Goal: Task Accomplishment & Management: Use online tool/utility

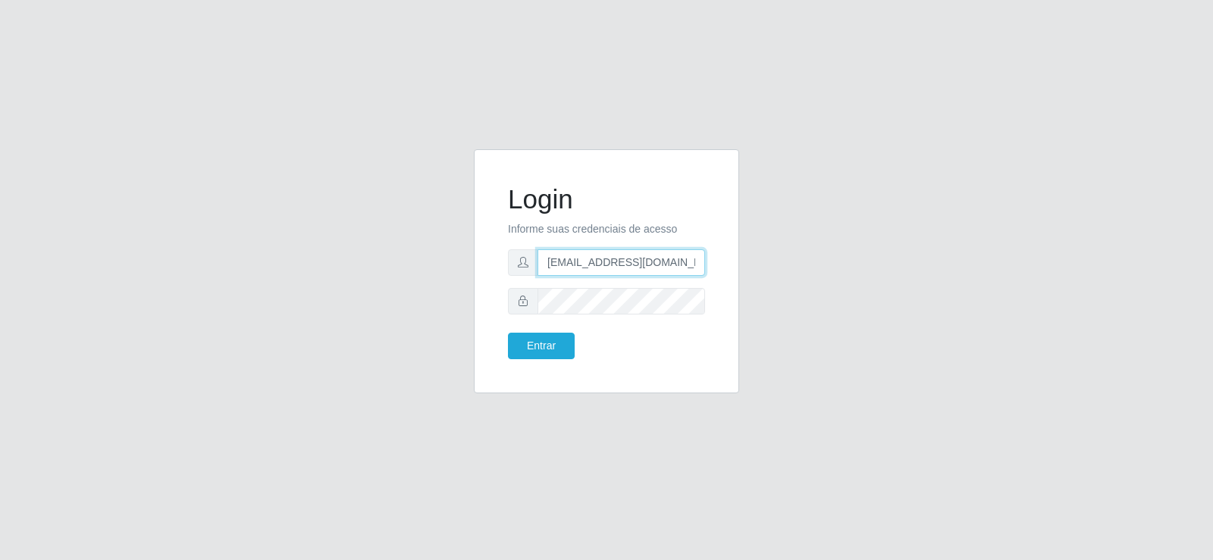
click at [628, 262] on input "[EMAIL_ADDRESS][DOMAIN_NAME]" at bounding box center [622, 262] width 168 height 27
type input "[EMAIL_ADDRESS][DOMAIN_NAME]"
click at [499, 298] on div "Login Informe suas credenciais de acesso [EMAIL_ADDRESS][DOMAIN_NAME] Entrar" at bounding box center [606, 271] width 227 height 206
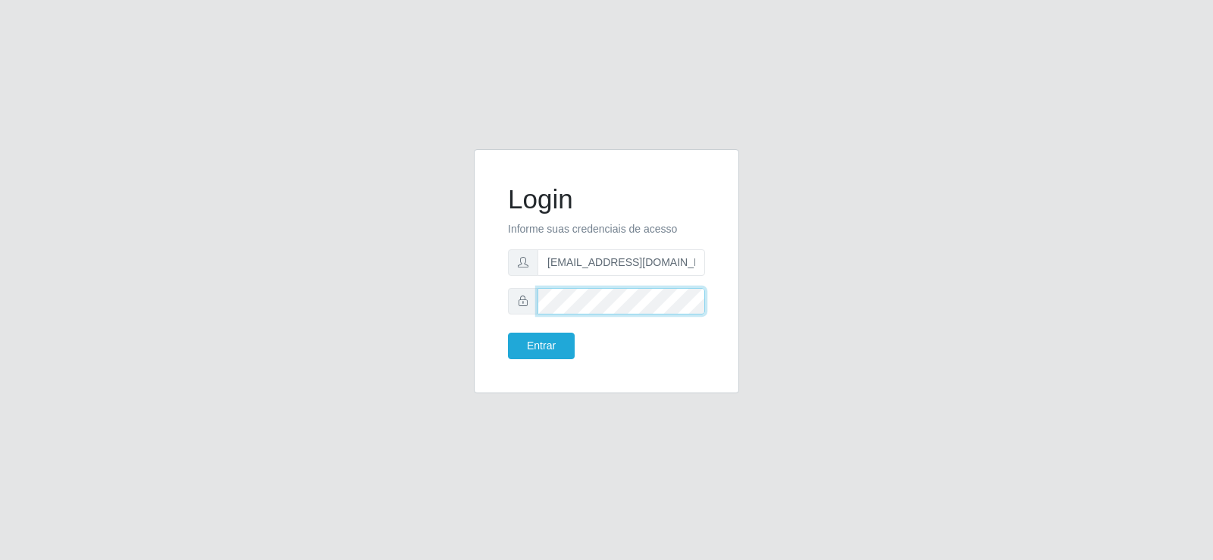
click at [494, 288] on div "Login Informe suas credenciais de acesso [EMAIL_ADDRESS][DOMAIN_NAME] Entrar" at bounding box center [606, 271] width 227 height 206
click at [550, 358] on button "Entrar" at bounding box center [541, 346] width 67 height 27
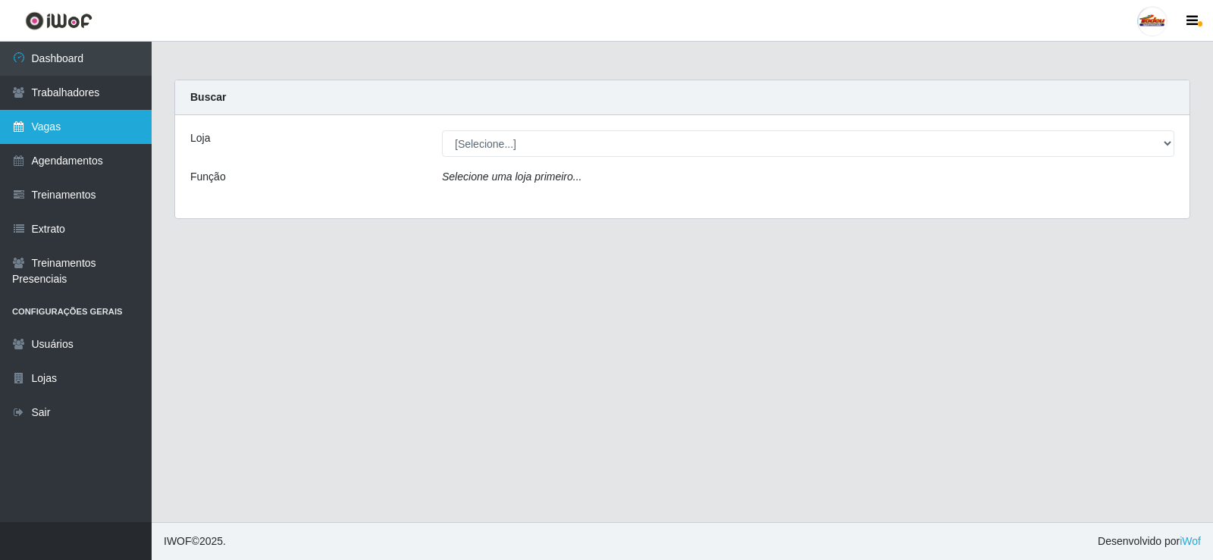
click at [66, 126] on link "Vagas" at bounding box center [76, 127] width 152 height 34
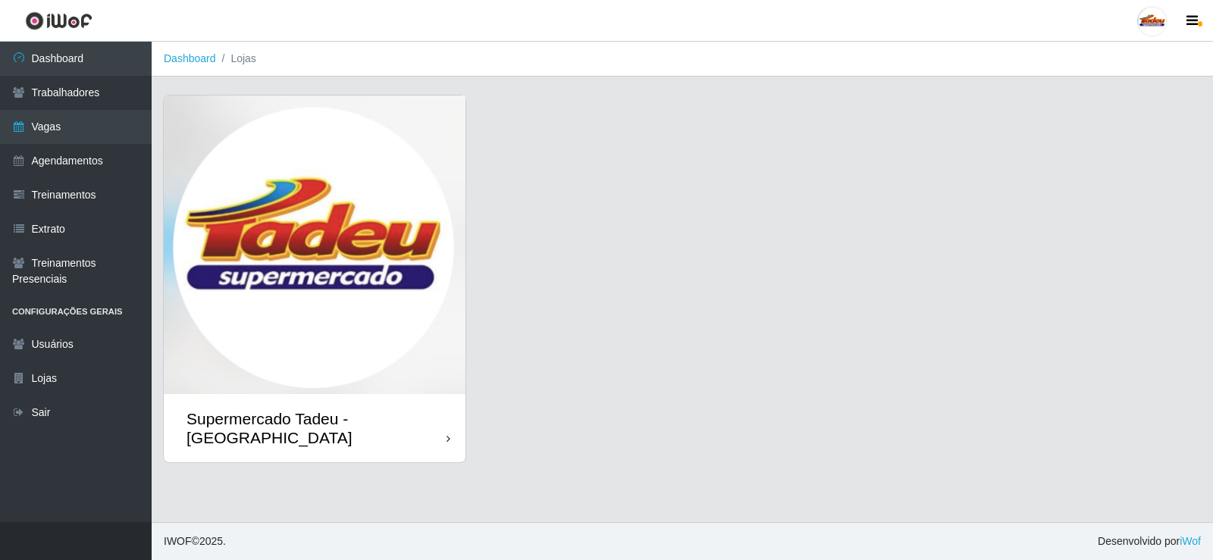
click at [342, 234] on img at bounding box center [315, 245] width 302 height 299
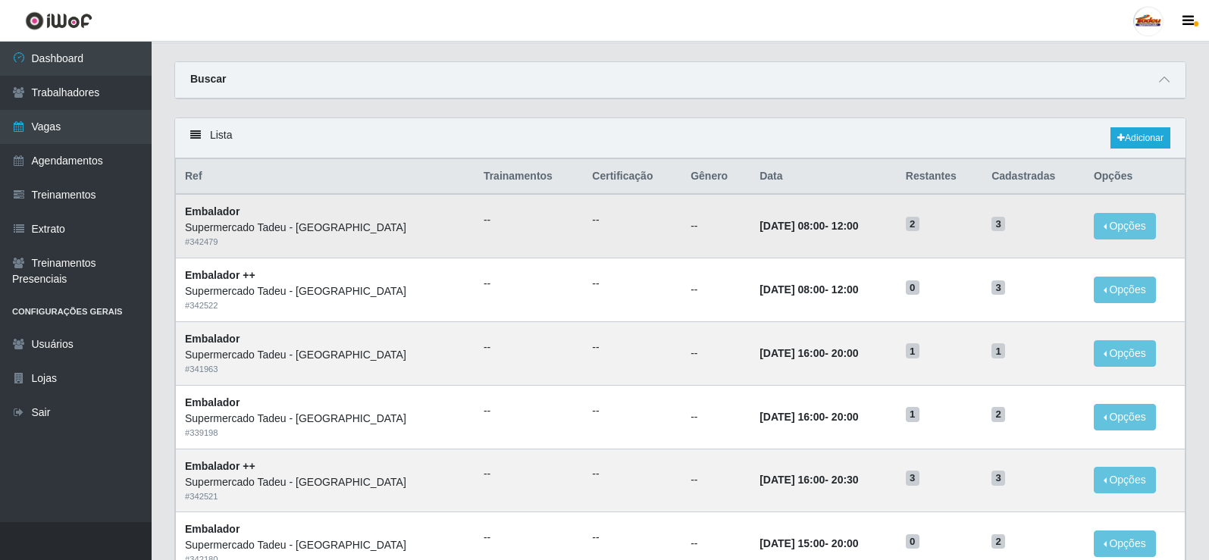
scroll to position [76, 0]
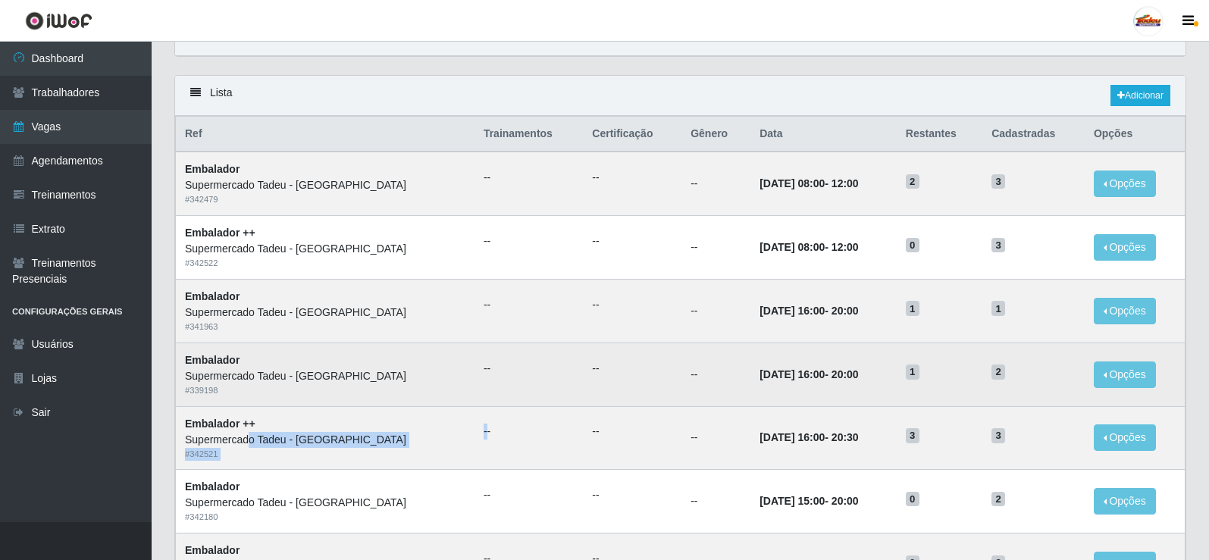
drag, startPoint x: 249, startPoint y: 437, endPoint x: 773, endPoint y: 352, distance: 531.5
click at [442, 437] on tr "Embalador ++ Supermercado Tadeu - [GEOGRAPHIC_DATA] # 342521 -- -- -- [DATE] 16…" at bounding box center [681, 438] width 1010 height 64
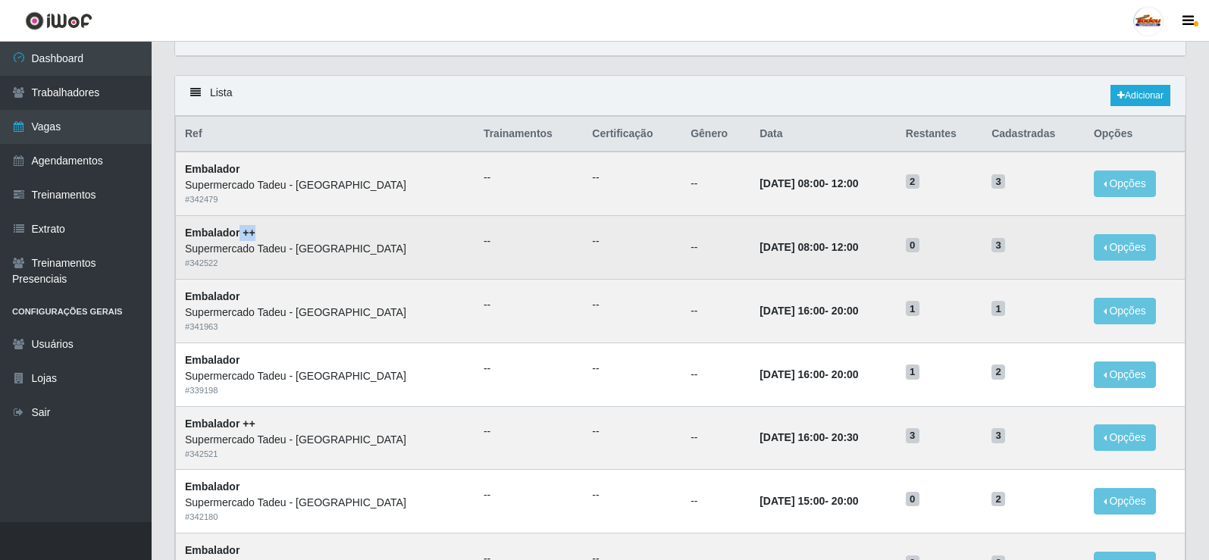
drag, startPoint x: 240, startPoint y: 237, endPoint x: 263, endPoint y: 234, distance: 23.6
click at [263, 234] on td "Embalador ++ Supermercado Tadeu - [GEOGRAPHIC_DATA] # 342522" at bounding box center [325, 248] width 299 height 64
drag, startPoint x: 685, startPoint y: 252, endPoint x: 1049, endPoint y: 258, distance: 363.2
click at [1049, 258] on tr "Embalador ++ Supermercado Tadeu - [GEOGRAPHIC_DATA] # 342522 -- -- -- [DATE] 08…" at bounding box center [681, 248] width 1010 height 64
click at [1006, 252] on h5 "3" at bounding box center [1034, 245] width 84 height 16
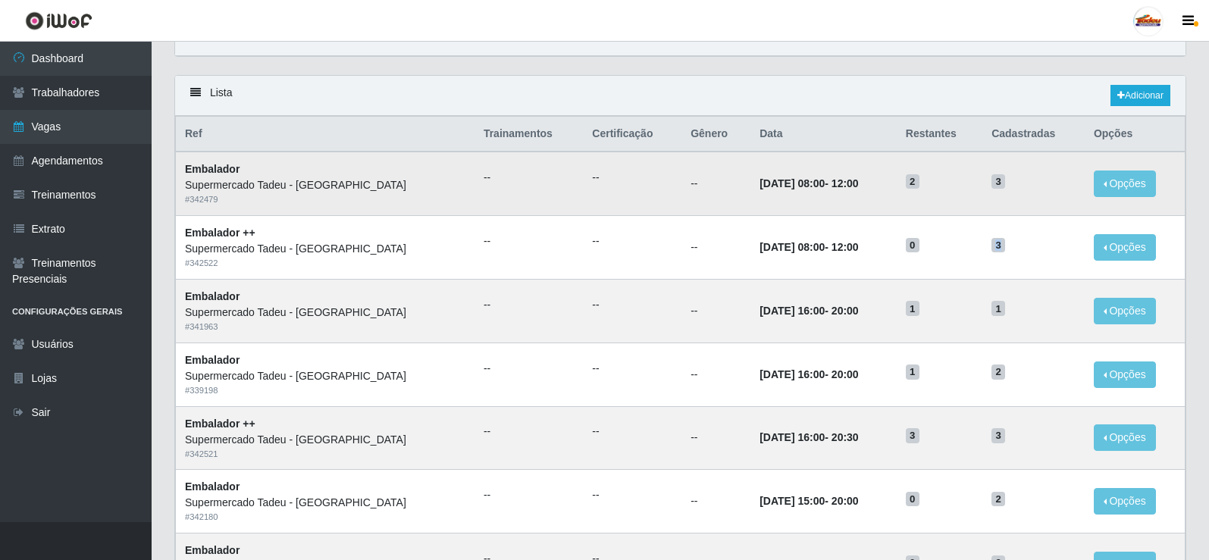
drag, startPoint x: 986, startPoint y: 246, endPoint x: 1009, endPoint y: 196, distance: 55.7
click at [1027, 237] on h5 "3" at bounding box center [1034, 245] width 84 height 16
drag, startPoint x: 981, startPoint y: 187, endPoint x: 1033, endPoint y: 180, distance: 52.8
click at [1033, 180] on td "3" at bounding box center [1034, 184] width 102 height 64
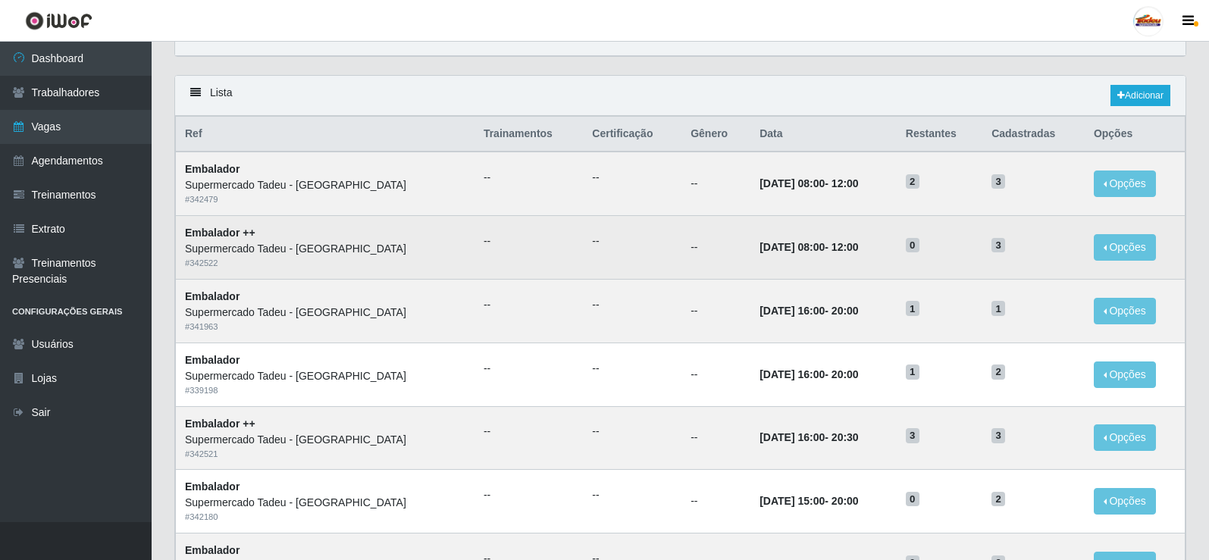
click at [992, 245] on span "3" at bounding box center [999, 245] width 14 height 15
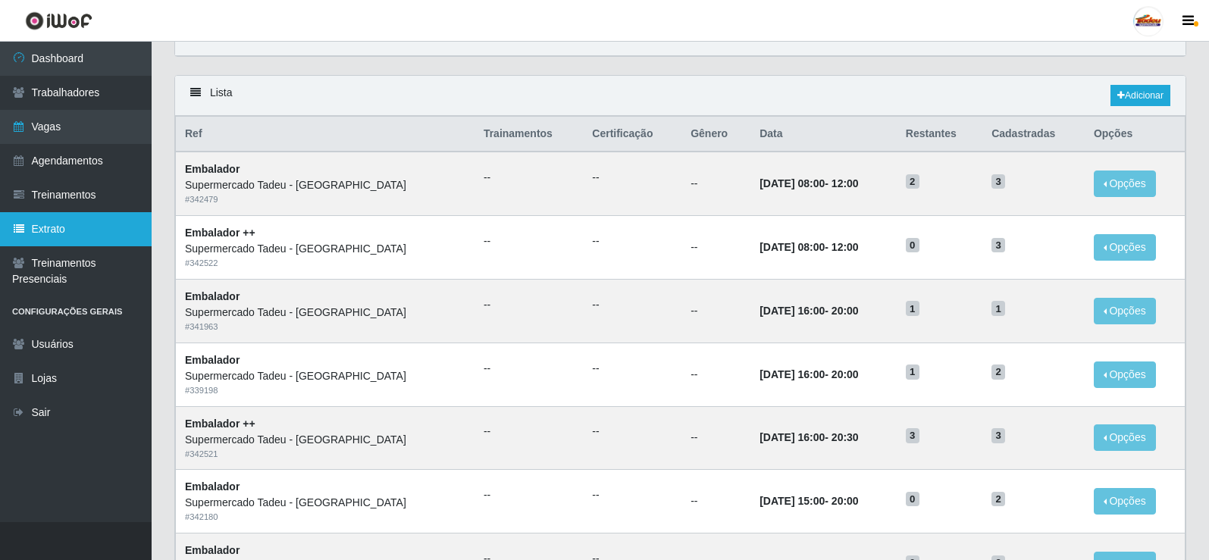
click at [67, 229] on link "Extrato" at bounding box center [76, 229] width 152 height 34
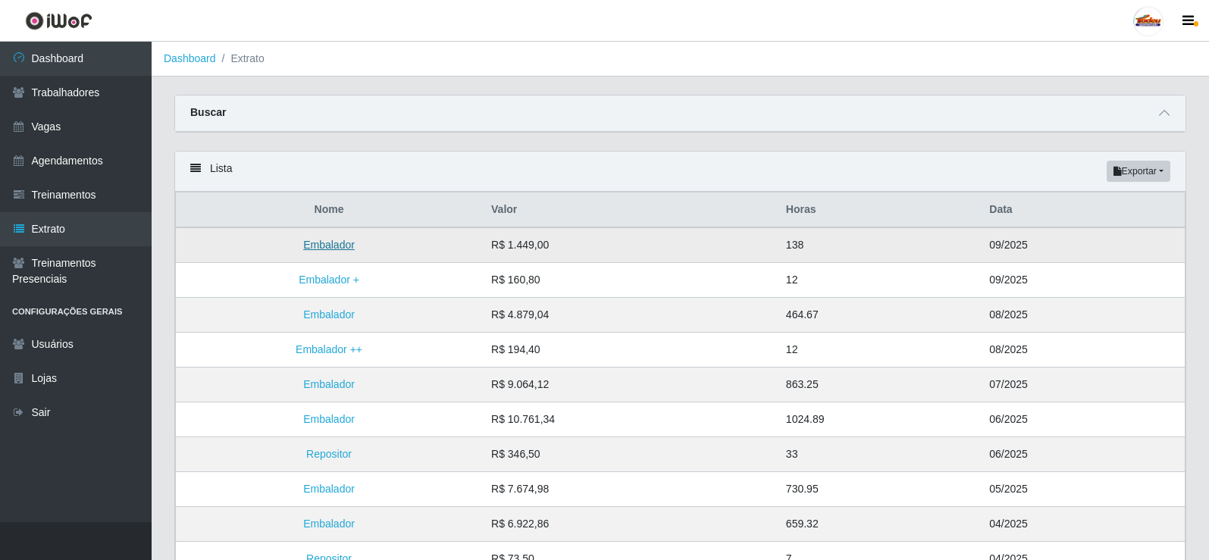
click at [335, 247] on link "Embalador" at bounding box center [329, 245] width 52 height 12
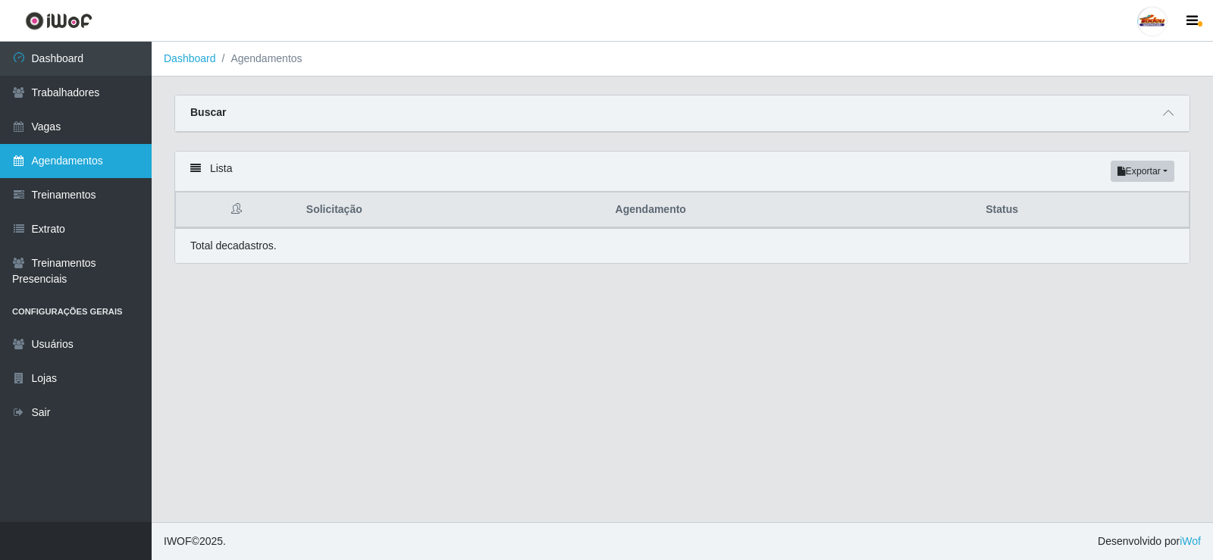
click at [36, 162] on link "Agendamentos" at bounding box center [76, 161] width 152 height 34
click at [93, 165] on link "Agendamentos" at bounding box center [76, 161] width 152 height 34
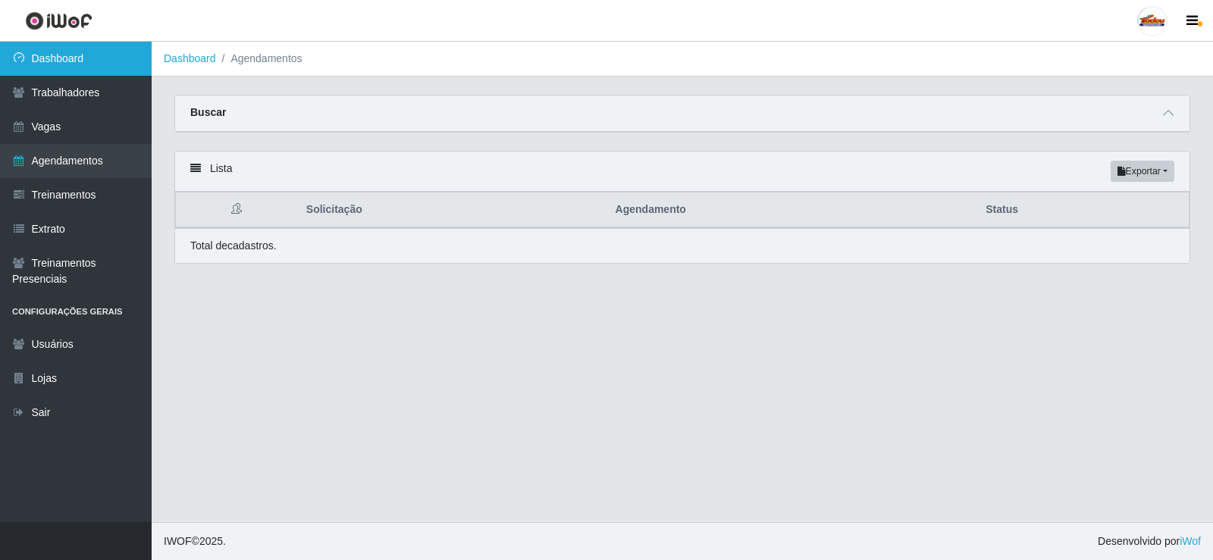
click at [70, 74] on link "Dashboard" at bounding box center [76, 59] width 152 height 34
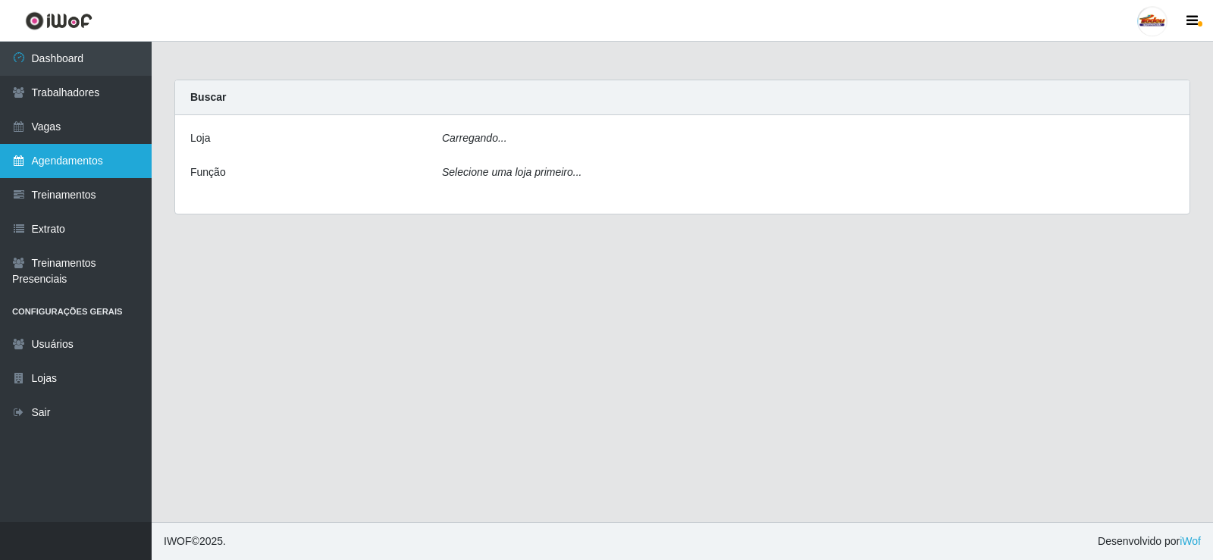
click at [81, 165] on link "Agendamentos" at bounding box center [76, 161] width 152 height 34
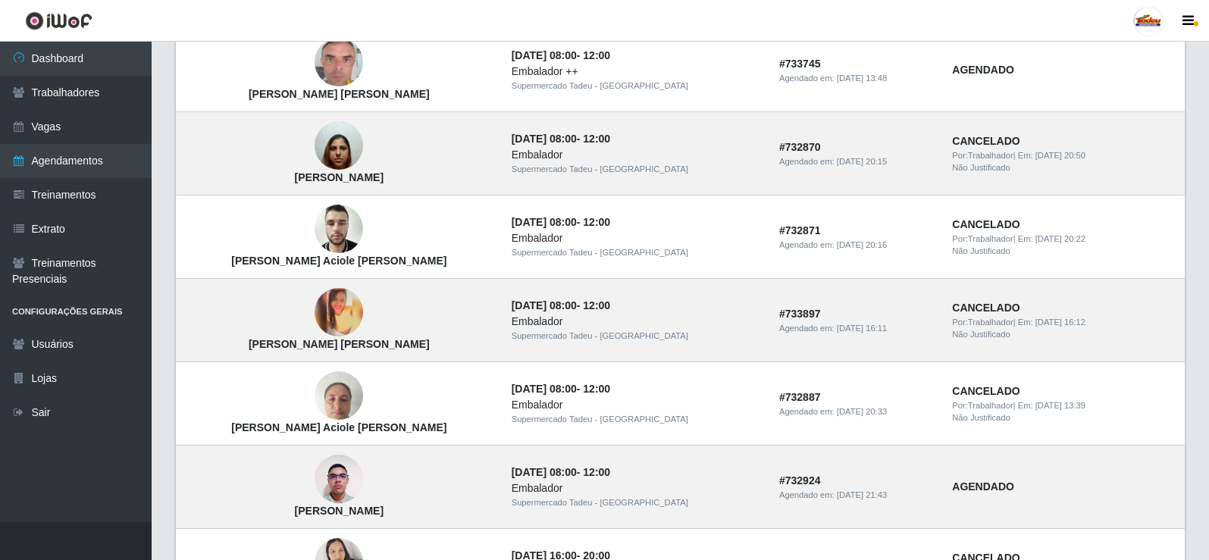
scroll to position [455, 0]
